Goal: Navigation & Orientation: Find specific page/section

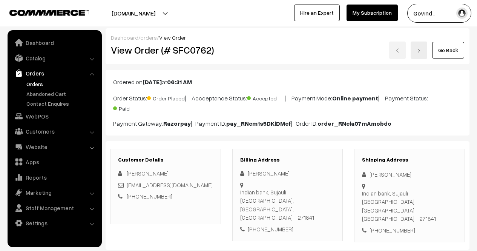
scroll to position [308, 0]
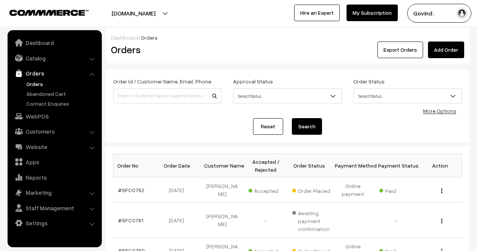
scroll to position [82, 0]
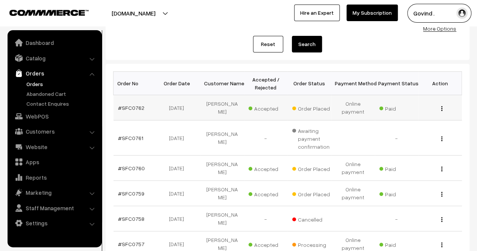
click at [442, 109] on button "button" at bounding box center [442, 108] width 2 height 6
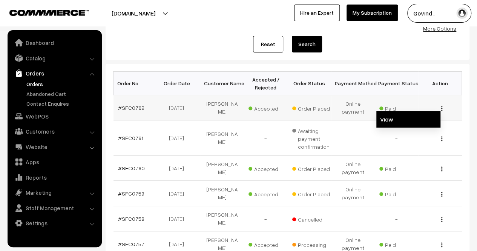
click at [407, 120] on link "View" at bounding box center [408, 119] width 64 height 17
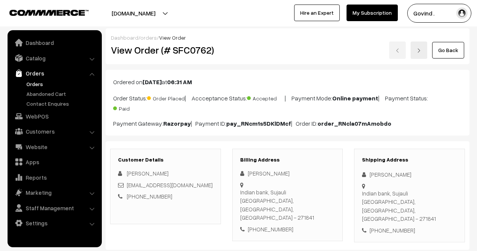
scroll to position [120, 0]
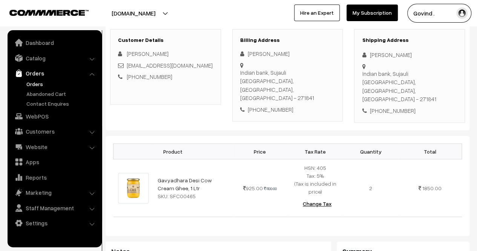
click at [32, 87] on link "Orders" at bounding box center [62, 84] width 75 height 8
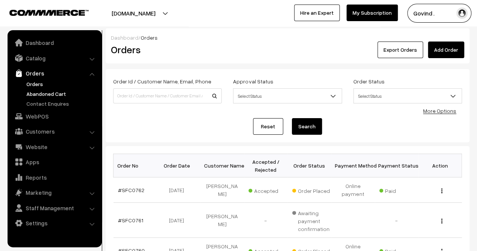
click at [33, 96] on link "Abandoned Cart" at bounding box center [62, 94] width 75 height 8
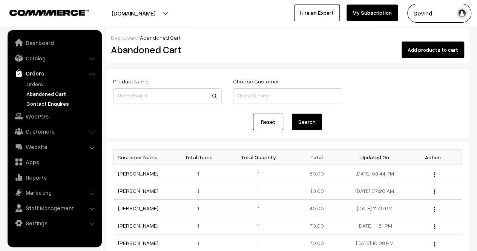
click at [43, 106] on link "Contact Enquires" at bounding box center [62, 104] width 75 height 8
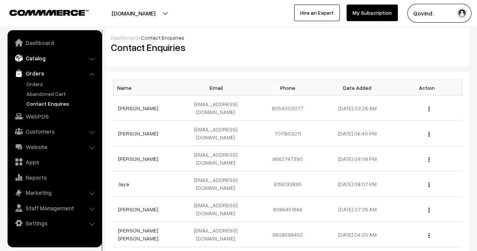
click at [38, 61] on link "Catalog" at bounding box center [54, 58] width 90 height 14
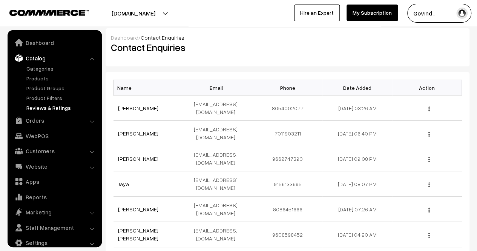
click at [46, 109] on link "Reviews & Ratings" at bounding box center [62, 108] width 75 height 8
